Goal: Task Accomplishment & Management: Use online tool/utility

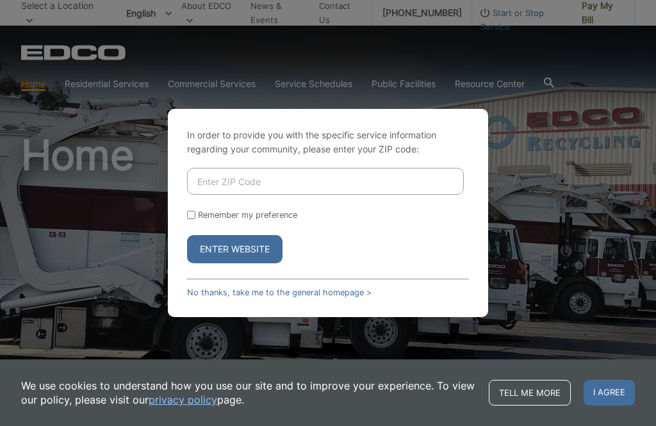
click at [272, 185] on input "Enter ZIP Code" at bounding box center [325, 181] width 277 height 27
type input "92024"
click at [190, 216] on input "Remember my preference" at bounding box center [191, 215] width 8 height 8
checkbox input "true"
click at [244, 250] on button "Enter Website" at bounding box center [234, 249] width 95 height 28
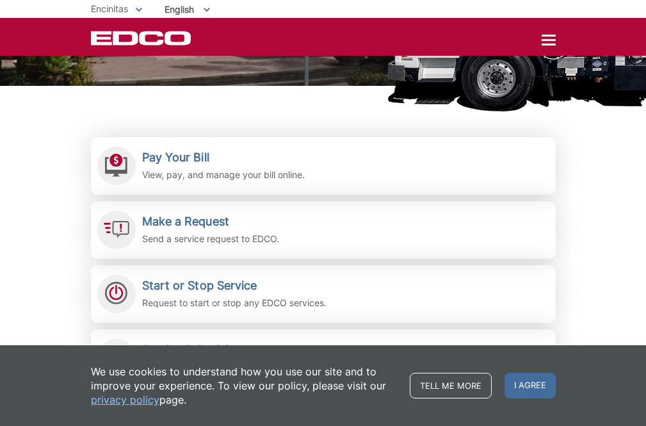
scroll to position [213, 0]
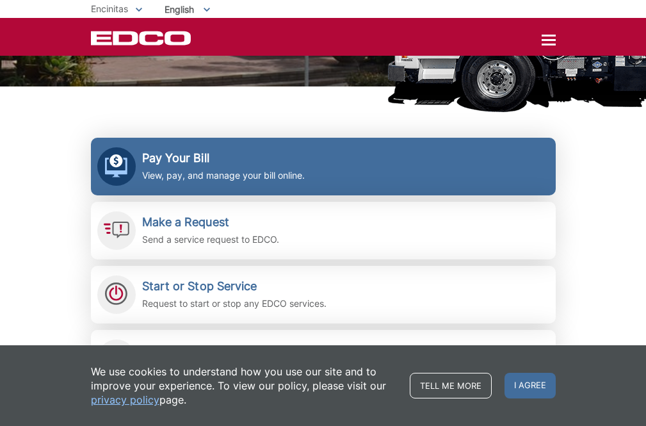
click at [177, 161] on h2 "Pay Your Bill" at bounding box center [223, 158] width 163 height 14
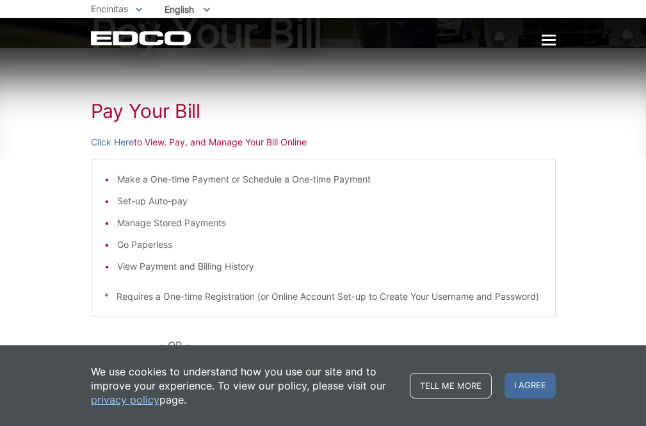
scroll to position [111, 0]
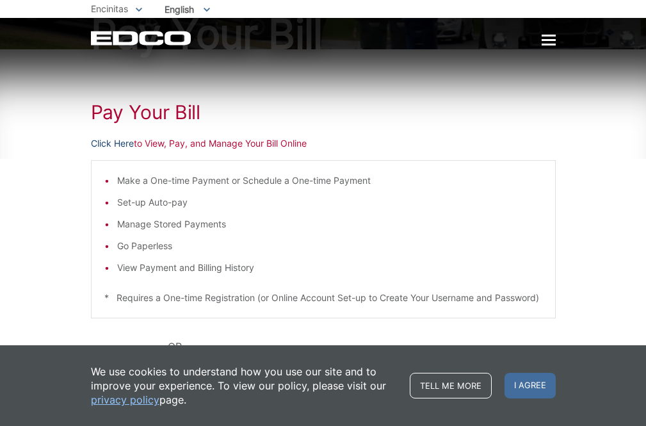
click at [110, 143] on link "Click Here" at bounding box center [112, 143] width 43 height 14
